Goal: Use online tool/utility: Utilize a website feature to perform a specific function

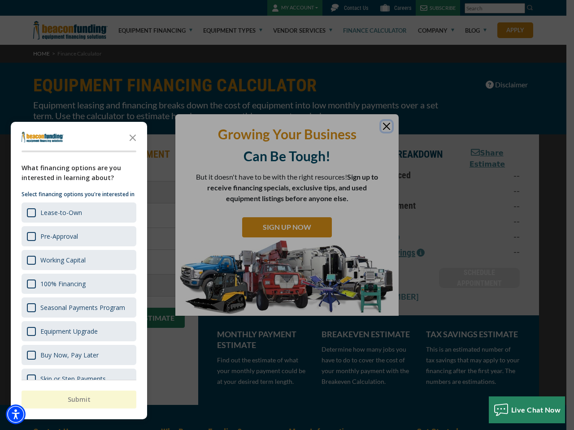
click at [287, 215] on div "button" at bounding box center [287, 215] width 574 height 430
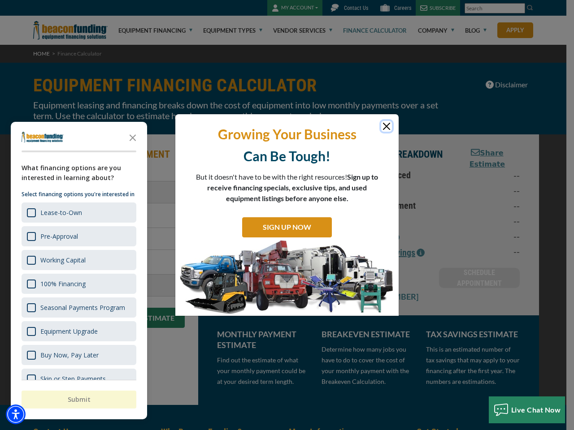
click at [16, 415] on img "Accessibility Menu" at bounding box center [16, 415] width 20 height 20
click at [287, 215] on body "Skip to main content Enable accessibility for low vision Open the accessibility…" at bounding box center [287, 215] width 574 height 430
click at [133, 137] on body "Skip to main content Enable accessibility for low vision Open the accessibility…" at bounding box center [287, 215] width 574 height 430
click at [78, 212] on body "Skip to main content Enable accessibility for low vision Open the accessibility…" at bounding box center [287, 215] width 574 height 430
click at [78, 236] on body "Skip to main content Enable accessibility for low vision Open the accessibility…" at bounding box center [287, 215] width 574 height 430
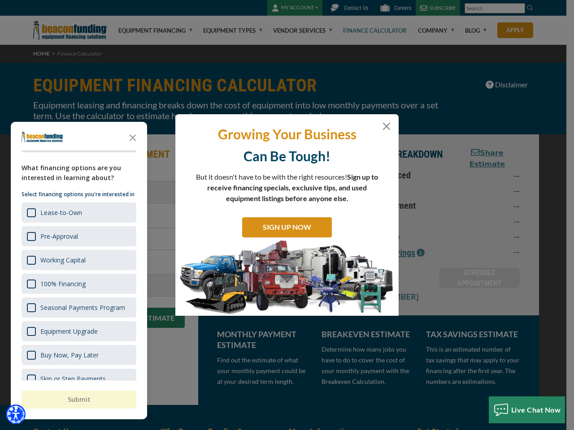
click at [78, 260] on body "Skip to main content Enable accessibility for low vision Open the accessibility…" at bounding box center [287, 215] width 574 height 430
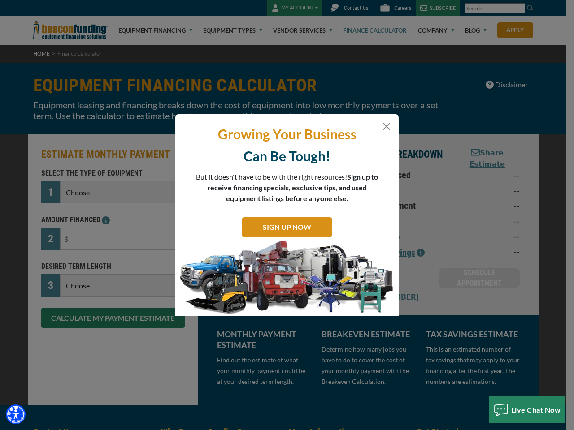
click at [78, 284] on body "Skip to main content Enable accessibility for low vision Open the accessibility…" at bounding box center [287, 215] width 574 height 430
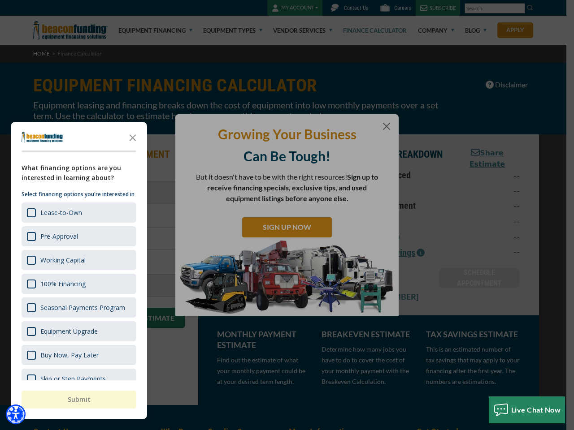
click at [78, 308] on body "Skip to main content Enable accessibility for low vision Open the accessibility…" at bounding box center [287, 215] width 574 height 430
click at [78, 331] on body "Skip to main content Enable accessibility for low vision Open the accessibility…" at bounding box center [287, 215] width 574 height 430
